Goal: Transaction & Acquisition: Purchase product/service

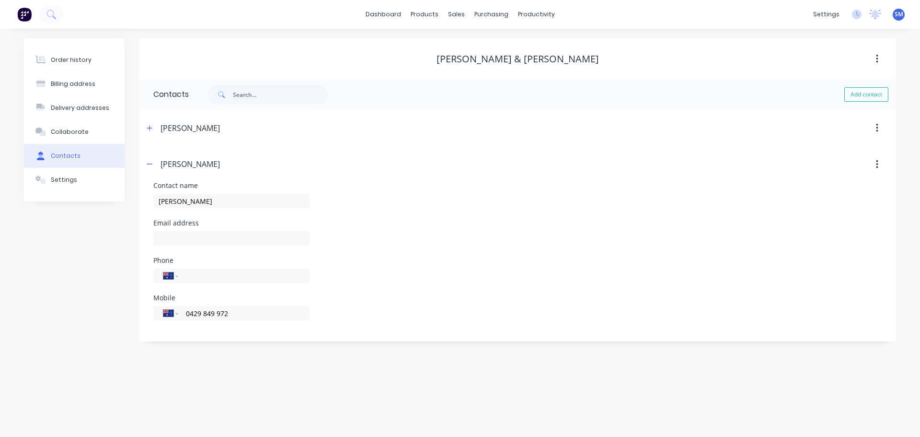
select select "AU"
click at [474, 45] on div "Sales Orders" at bounding box center [491, 46] width 39 height 9
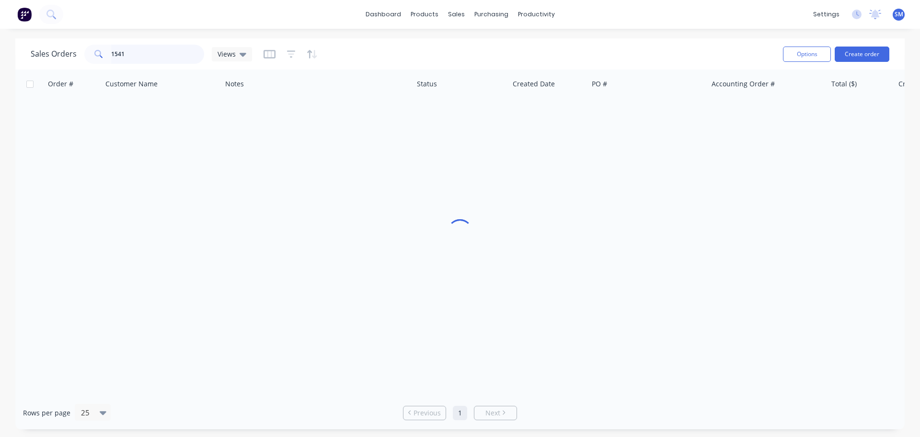
click at [154, 53] on input "1541" at bounding box center [157, 54] width 93 height 19
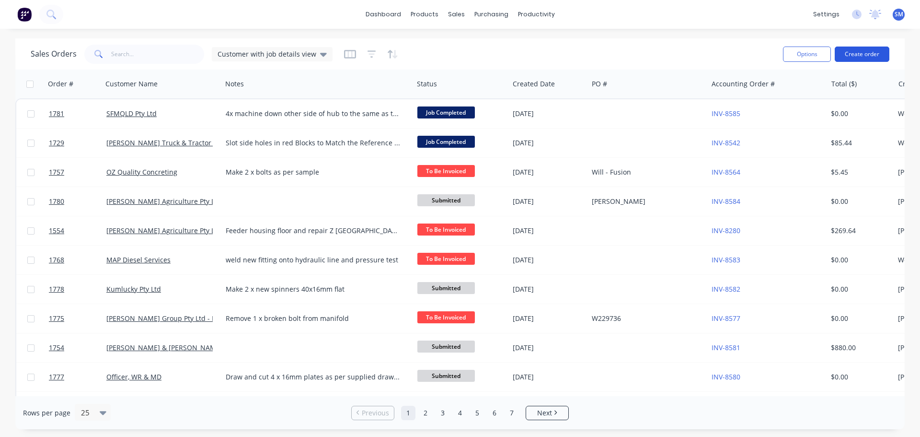
click at [862, 60] on button "Create order" at bounding box center [862, 53] width 55 height 15
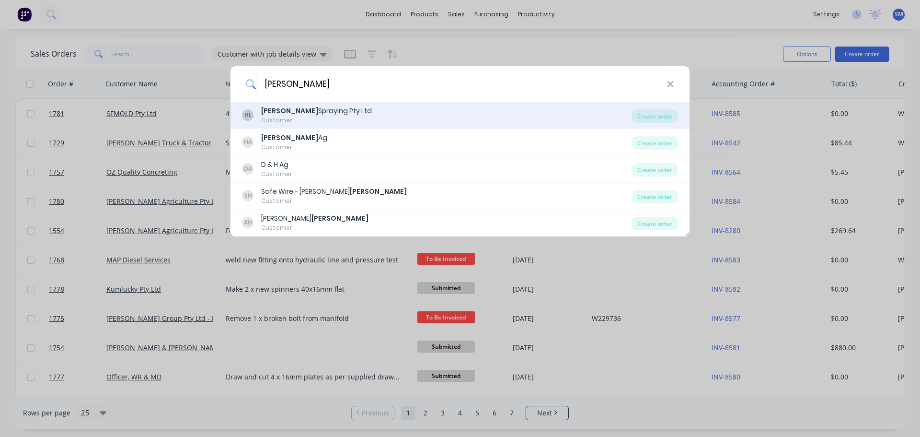
type input "[PERSON_NAME]"
click at [307, 114] on div "[PERSON_NAME] Spraying Pty Ltd" at bounding box center [316, 111] width 111 height 10
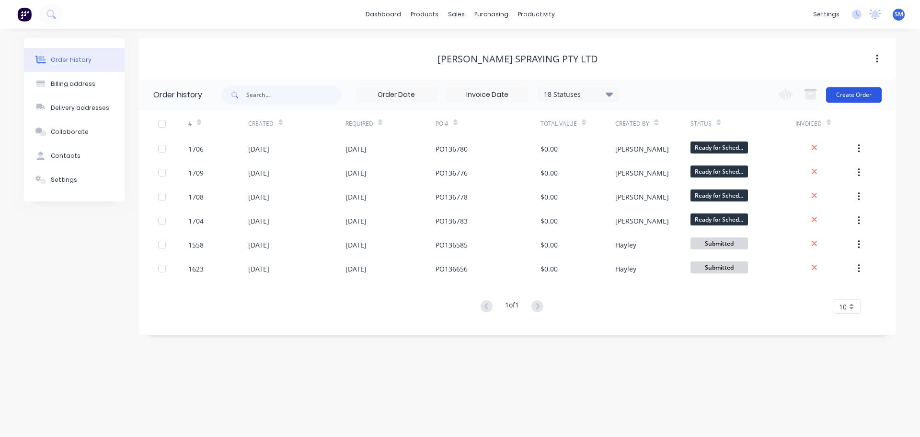
click at [851, 100] on button "Create Order" at bounding box center [854, 94] width 56 height 15
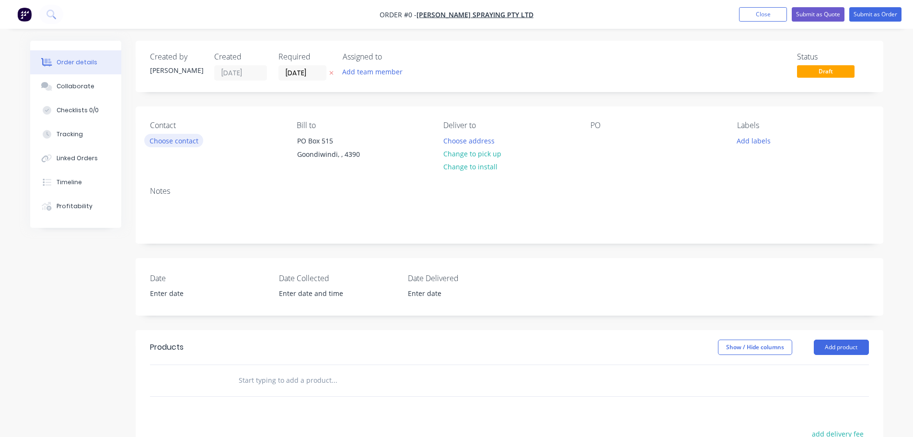
click at [175, 135] on button "Choose contact" at bounding box center [173, 140] width 59 height 13
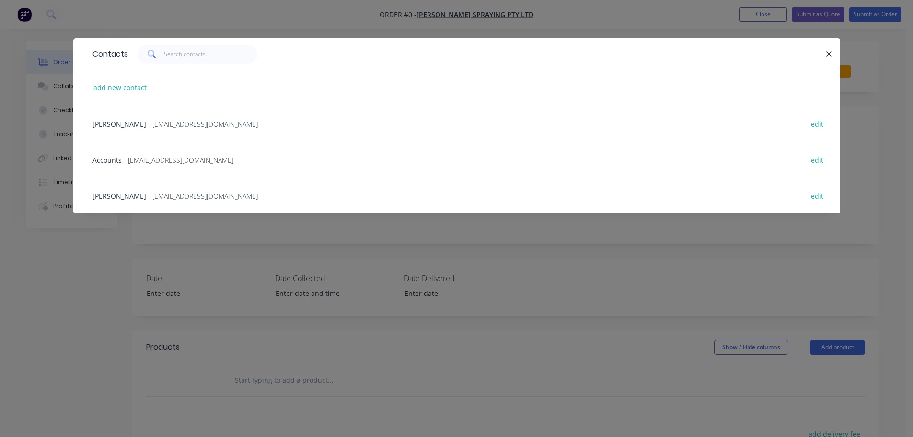
click at [155, 157] on span "- [EMAIL_ADDRESS][DOMAIN_NAME] -" at bounding box center [181, 159] width 114 height 9
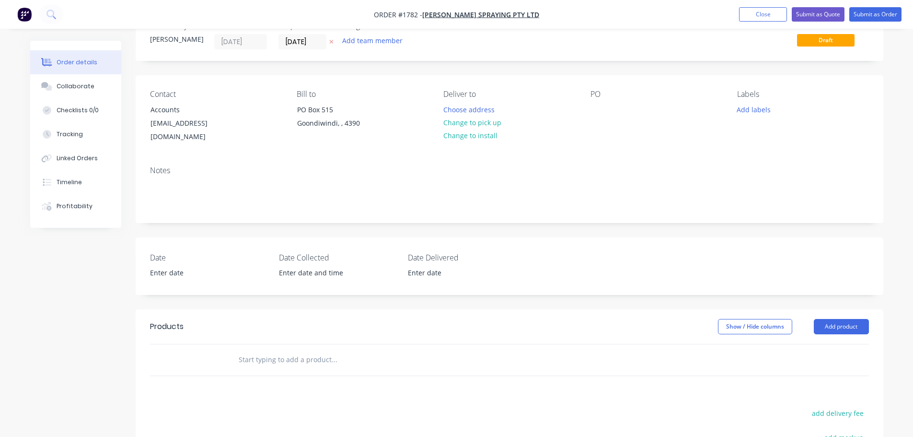
scroll to position [48, 0]
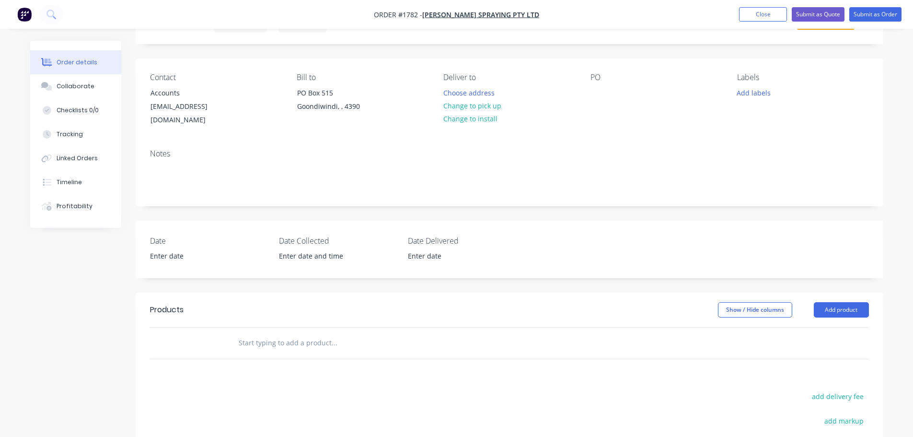
click at [277, 333] on input "text" at bounding box center [334, 342] width 192 height 19
type input "J"
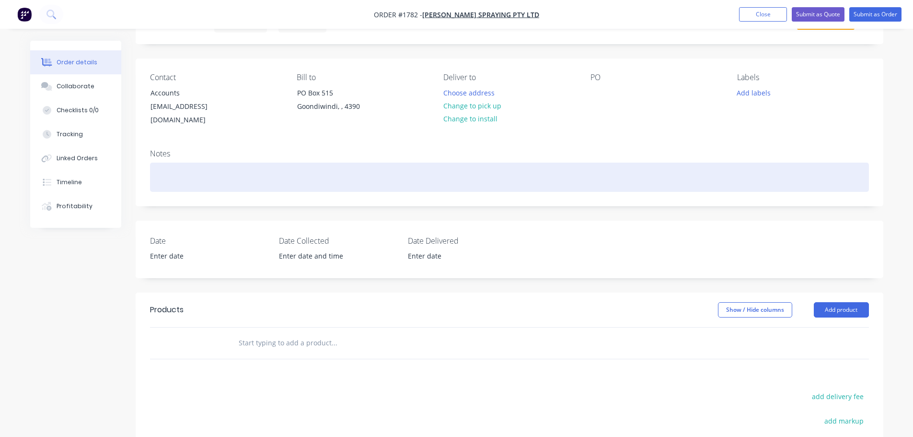
click at [183, 164] on div at bounding box center [509, 176] width 719 height 29
click at [151, 170] on div "SP-FM-4002100-006 Jockey Wheel centre hinge [PERSON_NAME]" at bounding box center [509, 176] width 719 height 29
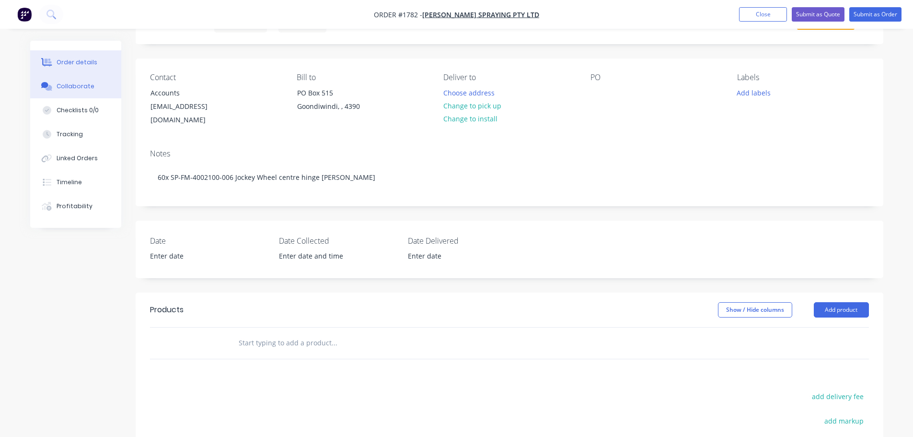
click at [60, 83] on div "Collaborate" at bounding box center [76, 86] width 38 height 9
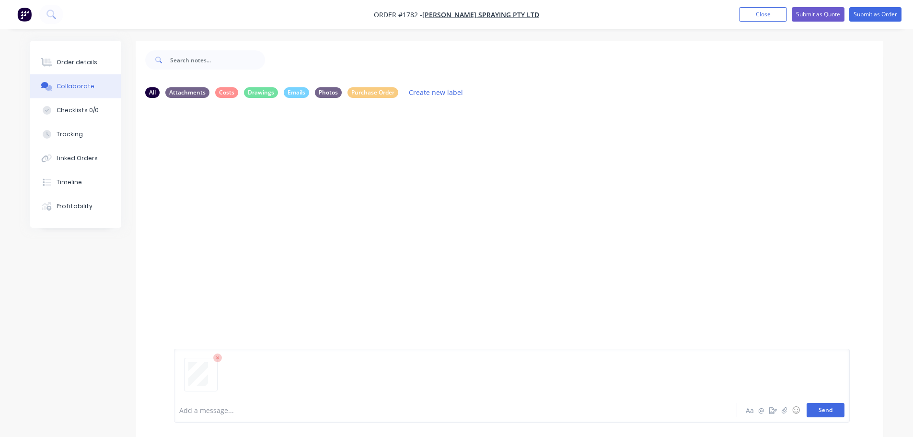
click at [834, 407] on button "Send" at bounding box center [826, 410] width 38 height 14
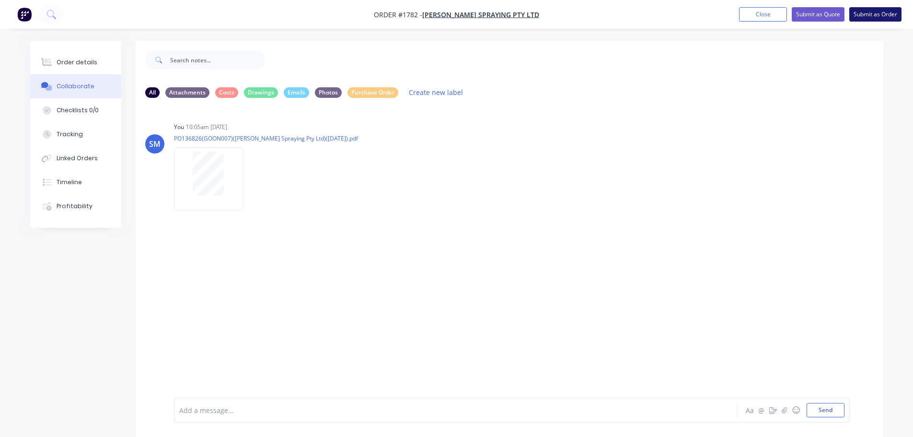
click at [880, 12] on button "Submit as Order" at bounding box center [875, 14] width 52 height 14
click at [759, 15] on button "Close" at bounding box center [772, 14] width 48 height 14
